Goal: Task Accomplishment & Management: Use online tool/utility

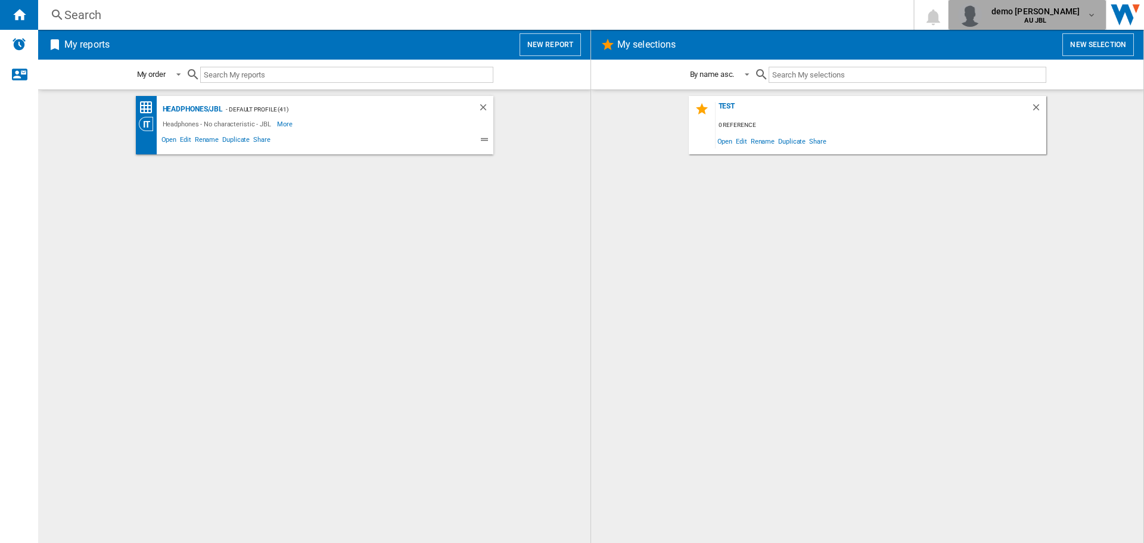
click at [1089, 18] on md-icon "button" at bounding box center [1092, 15] width 10 height 10
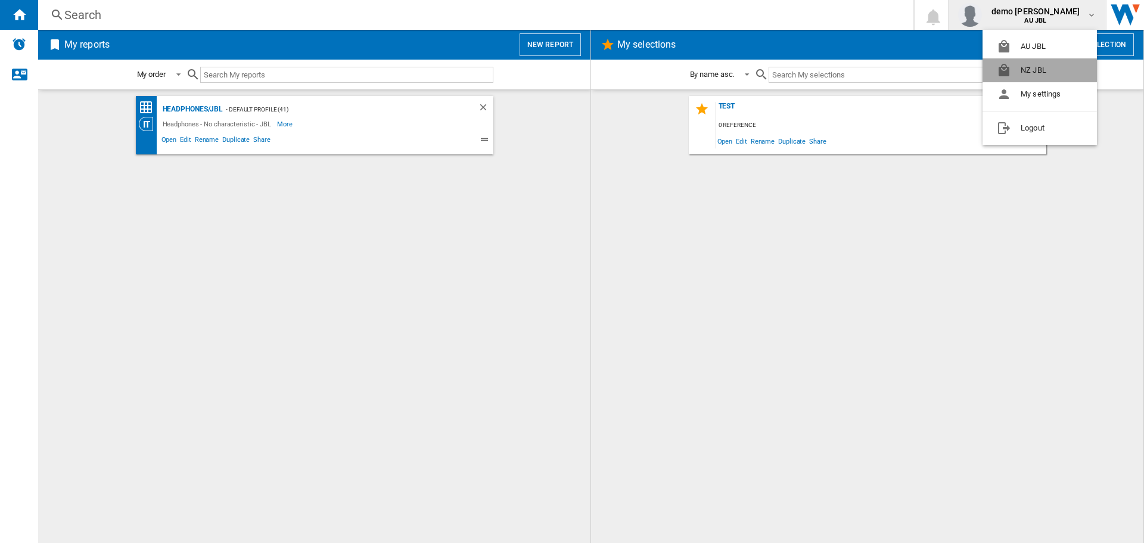
click at [1037, 67] on button "NZ JBL" at bounding box center [1040, 70] width 114 height 24
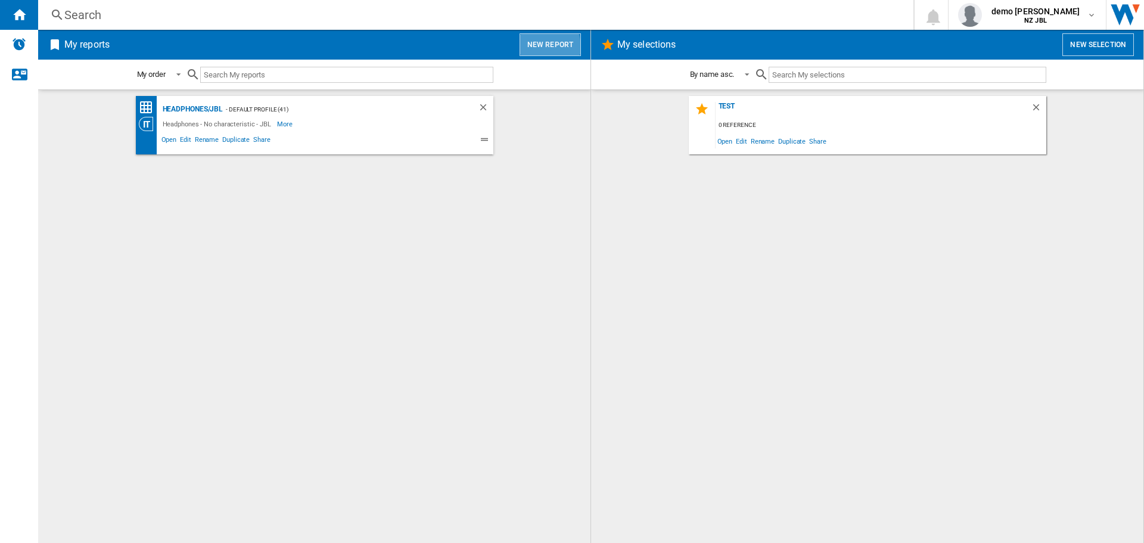
click at [537, 47] on button "New report" at bounding box center [550, 44] width 61 height 23
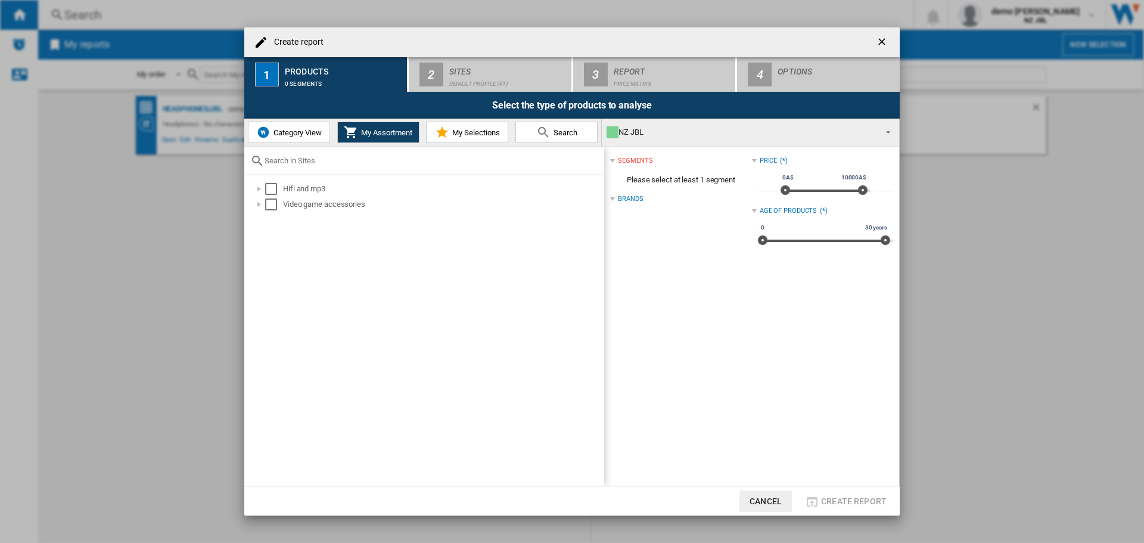
click at [293, 144] on div "Category View My Assortment My Selections Search" at bounding box center [423, 133] width 358 height 28
click at [285, 132] on span "Category View" at bounding box center [296, 132] width 51 height 9
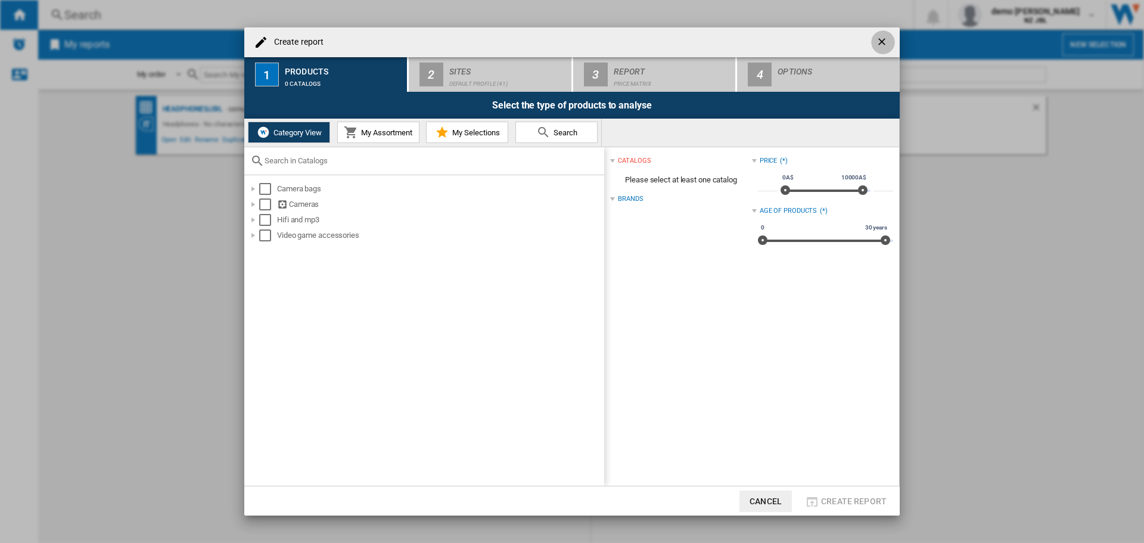
click at [878, 45] on ng-md-icon "getI18NText('BUTTONS.CLOSE_DIALOG')" at bounding box center [883, 43] width 14 height 14
